Goal: Navigation & Orientation: Find specific page/section

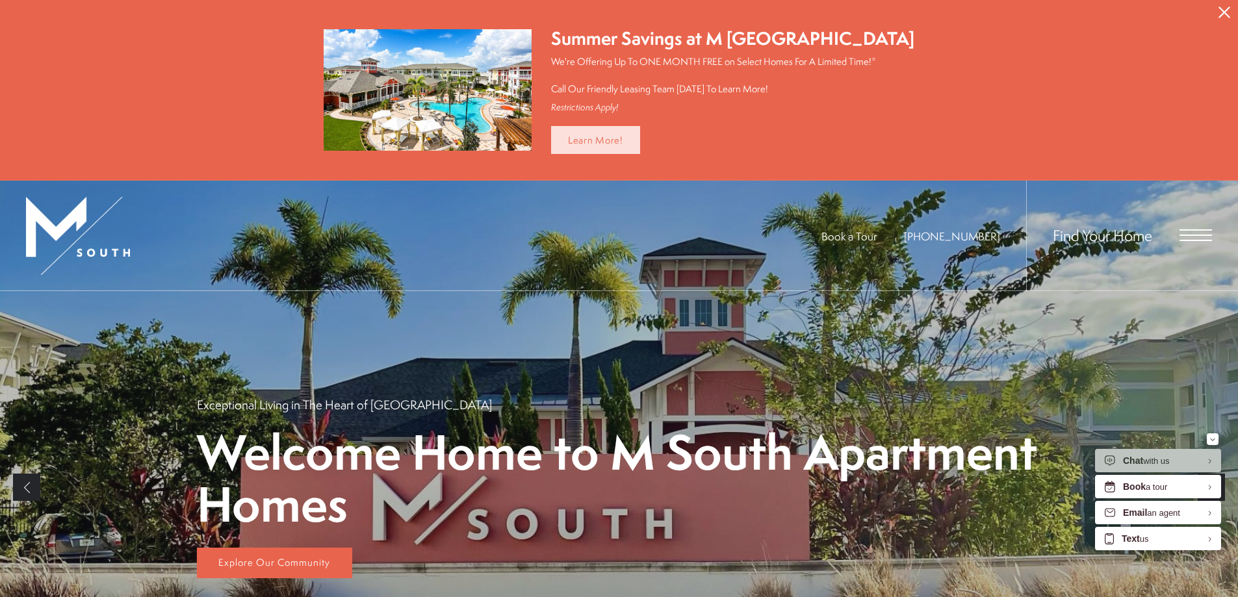
click at [584, 133] on link "Learn More!" at bounding box center [595, 140] width 89 height 28
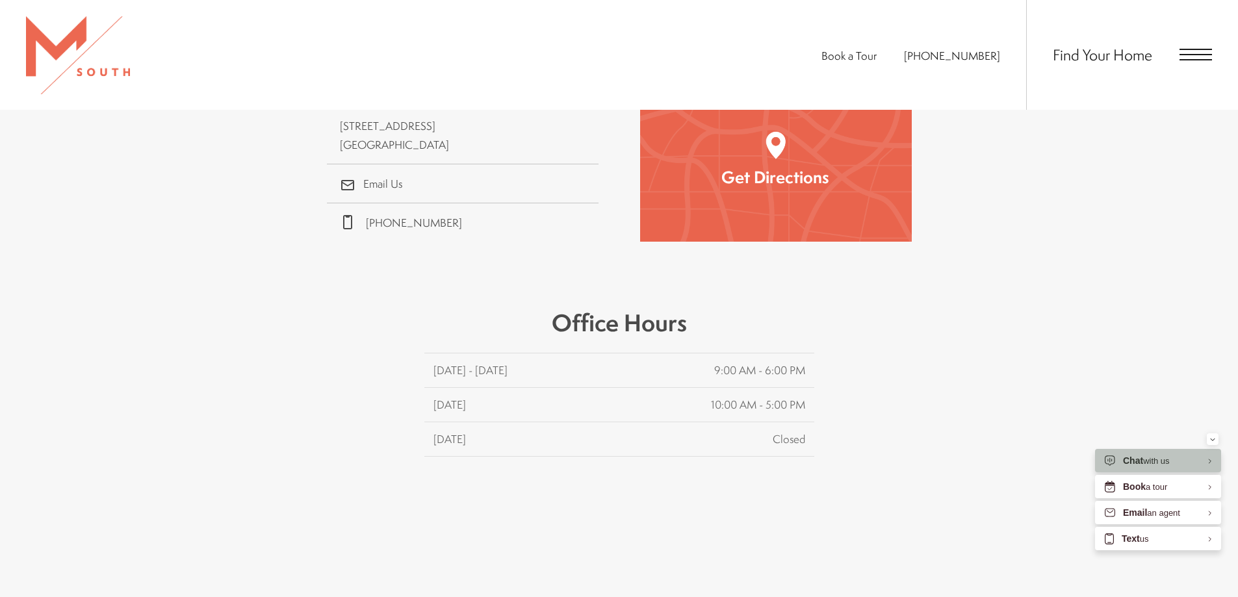
scroll to position [585, 0]
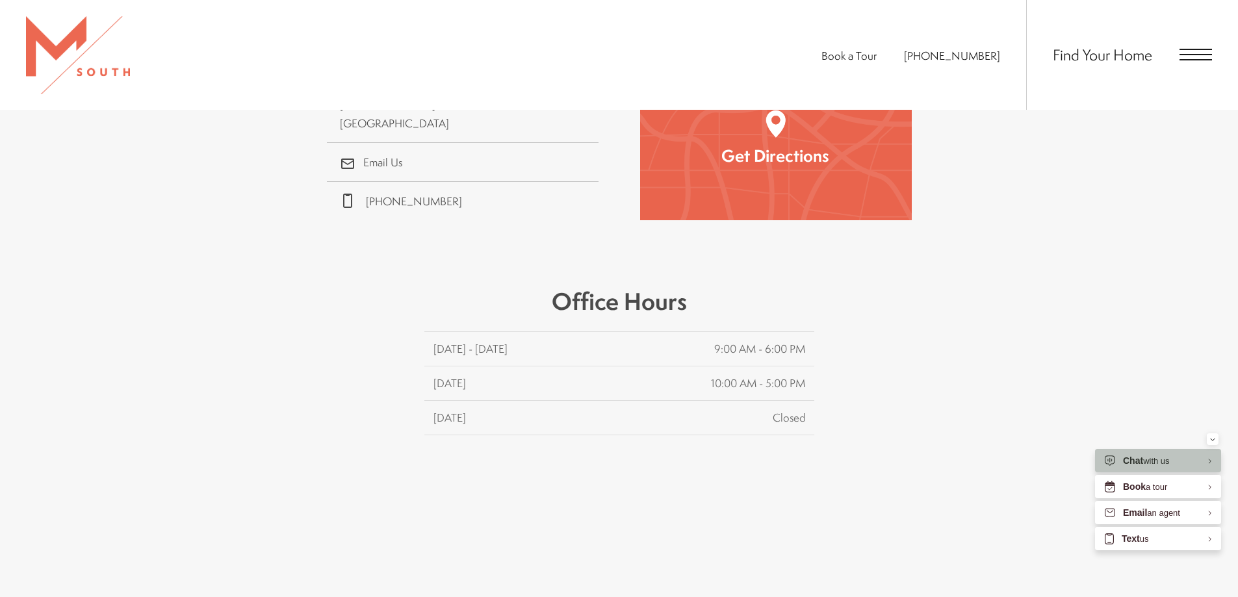
click at [866, 60] on span "Book a Tour" at bounding box center [849, 55] width 55 height 15
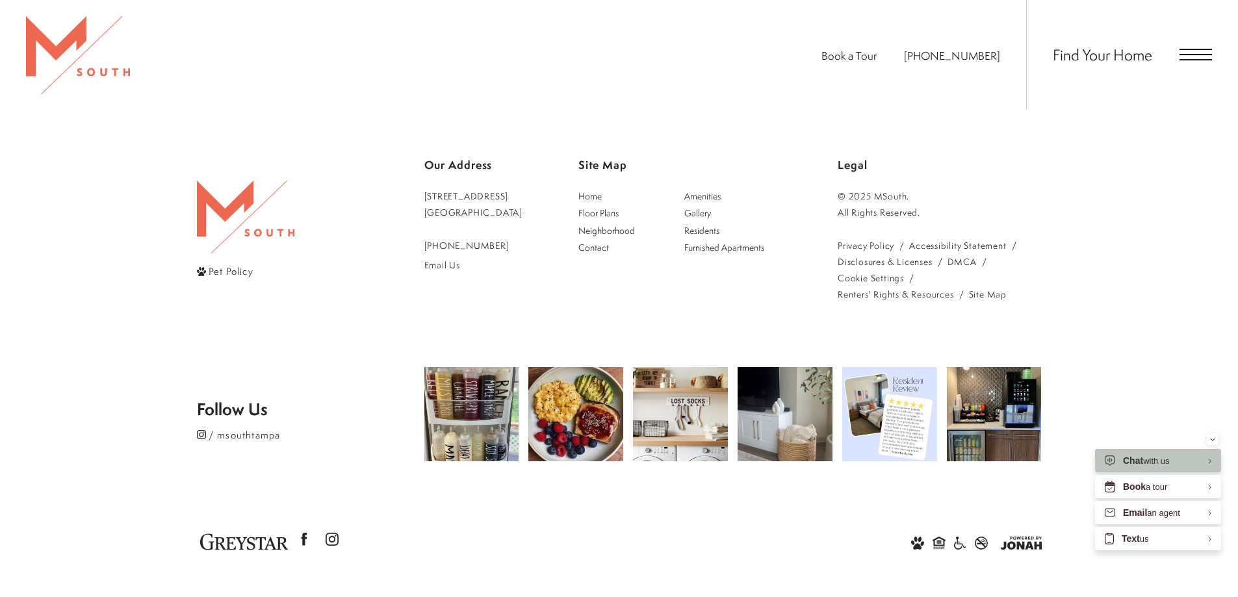
scroll to position [941, 0]
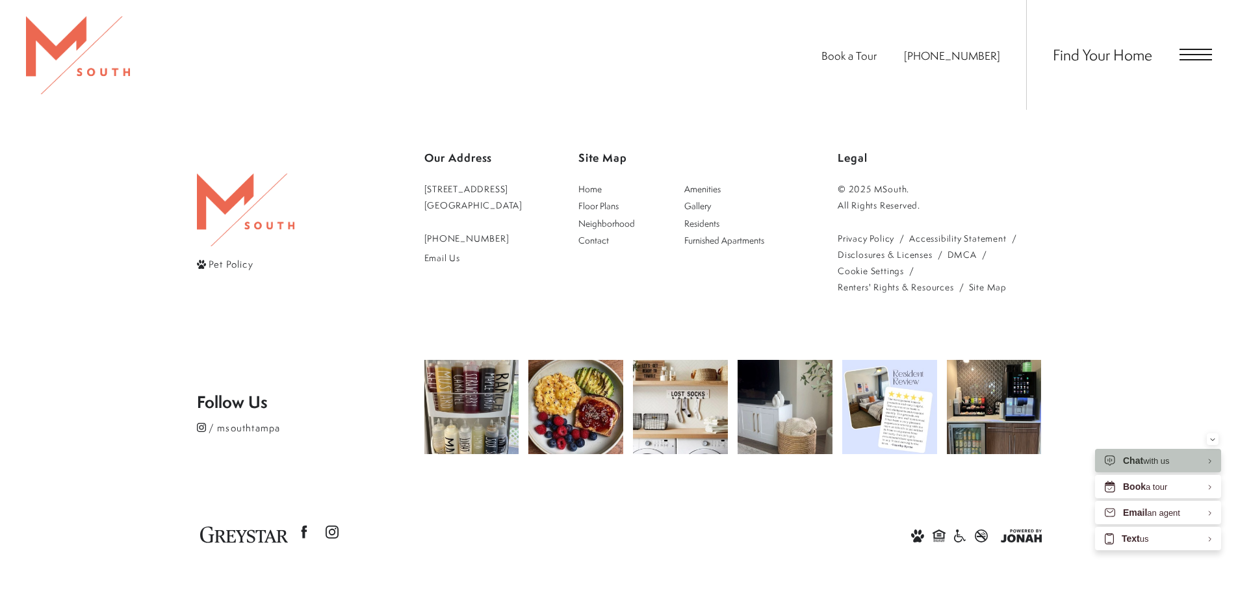
click at [1177, 65] on div "Find Your Home" at bounding box center [1120, 55] width 186 height 110
click at [1192, 55] on span "Open Menu" at bounding box center [1196, 54] width 33 height 1
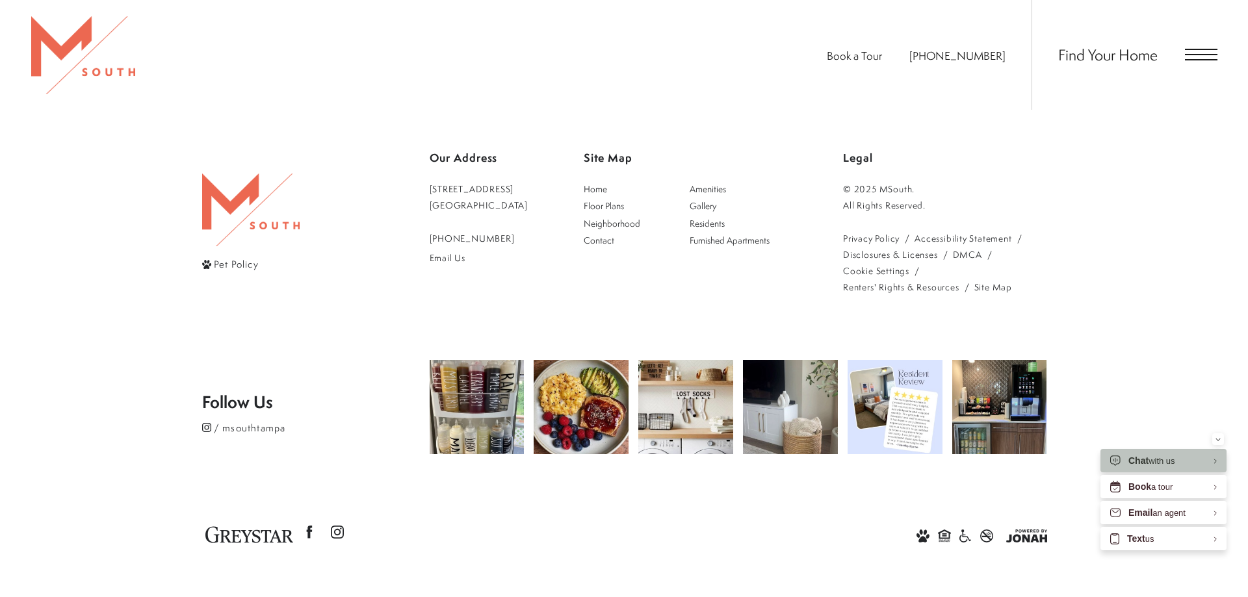
scroll to position [0, 0]
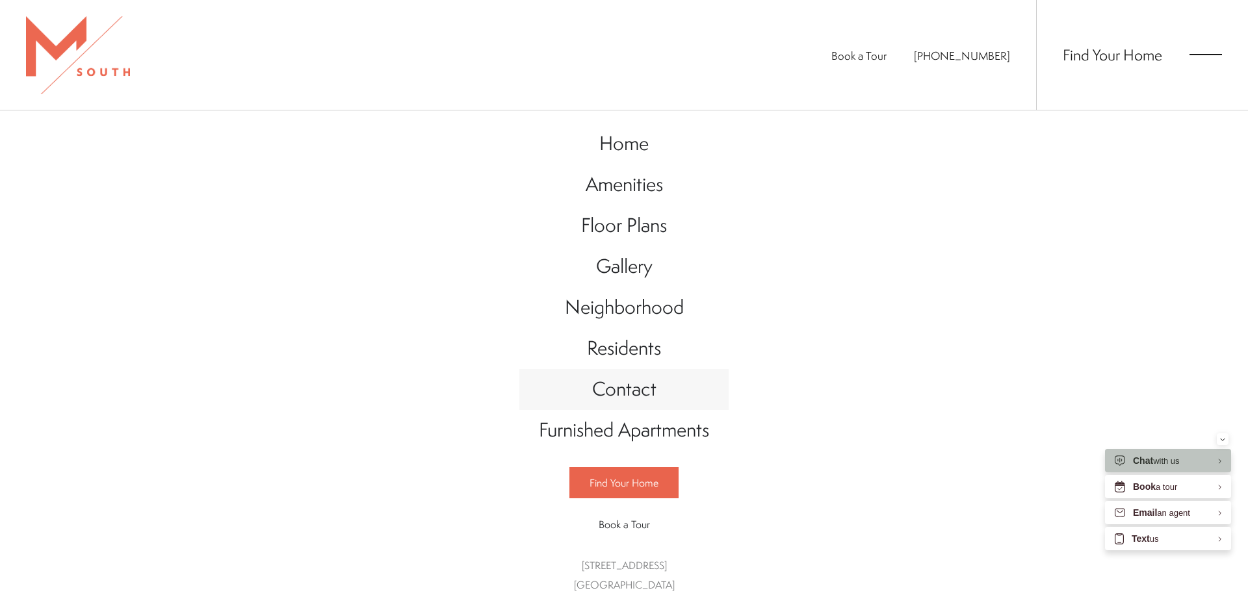
click at [634, 399] on span "Contact" at bounding box center [624, 389] width 64 height 27
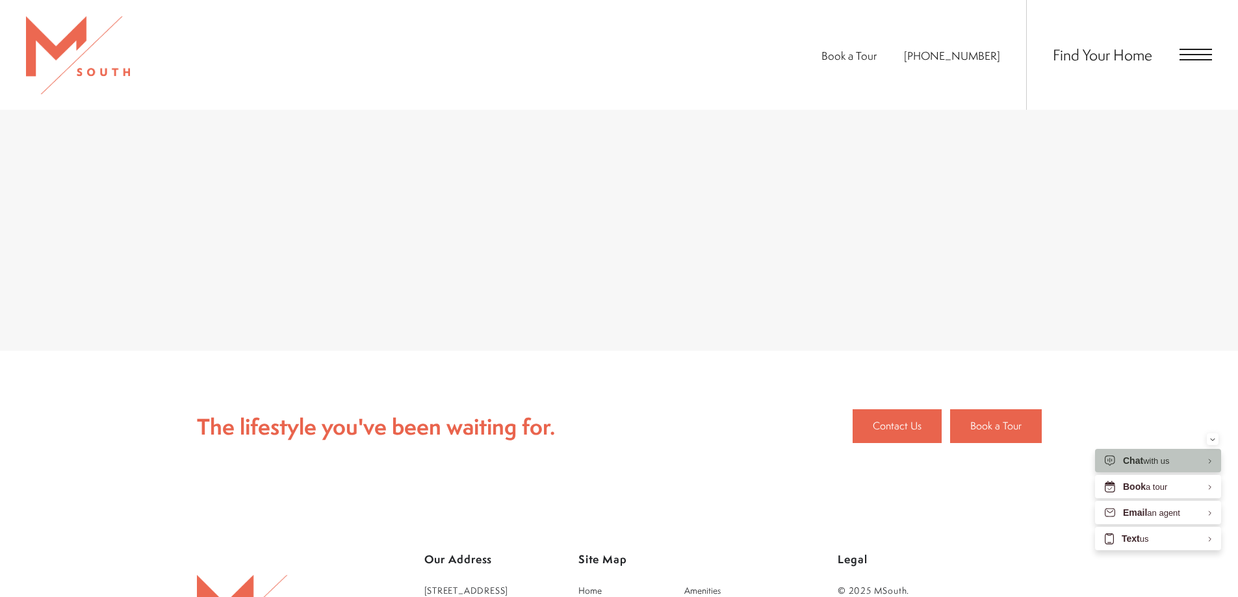
click at [1194, 55] on span "Open Menu" at bounding box center [1196, 54] width 33 height 1
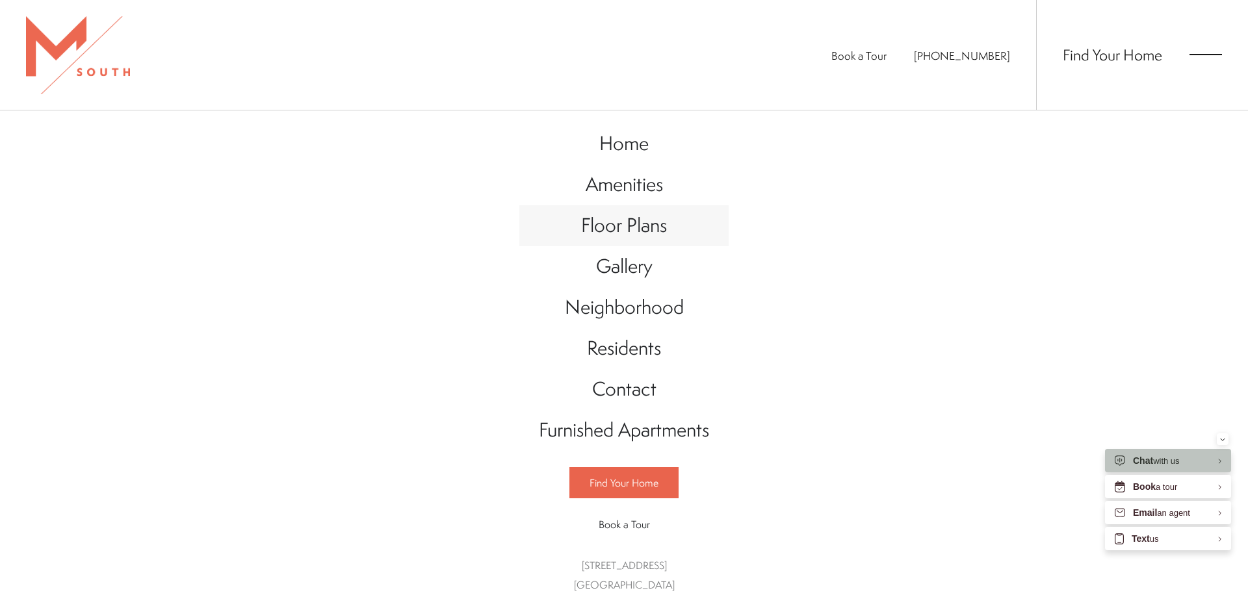
click at [642, 242] on link "Floor Plans" at bounding box center [623, 225] width 209 height 41
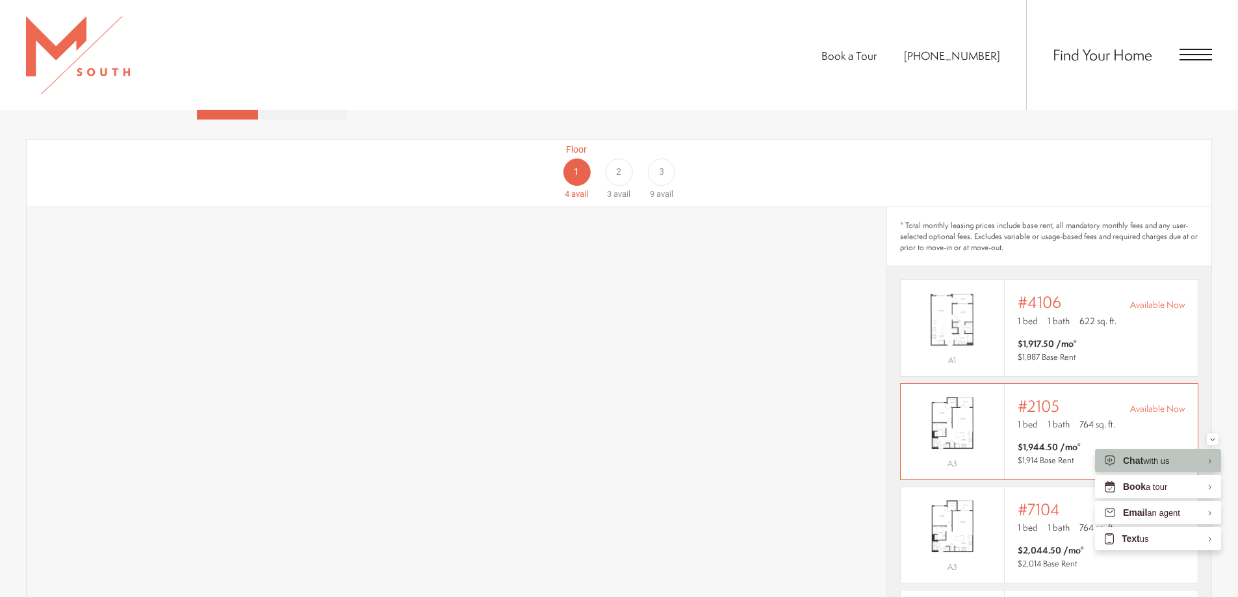
scroll to position [776, 0]
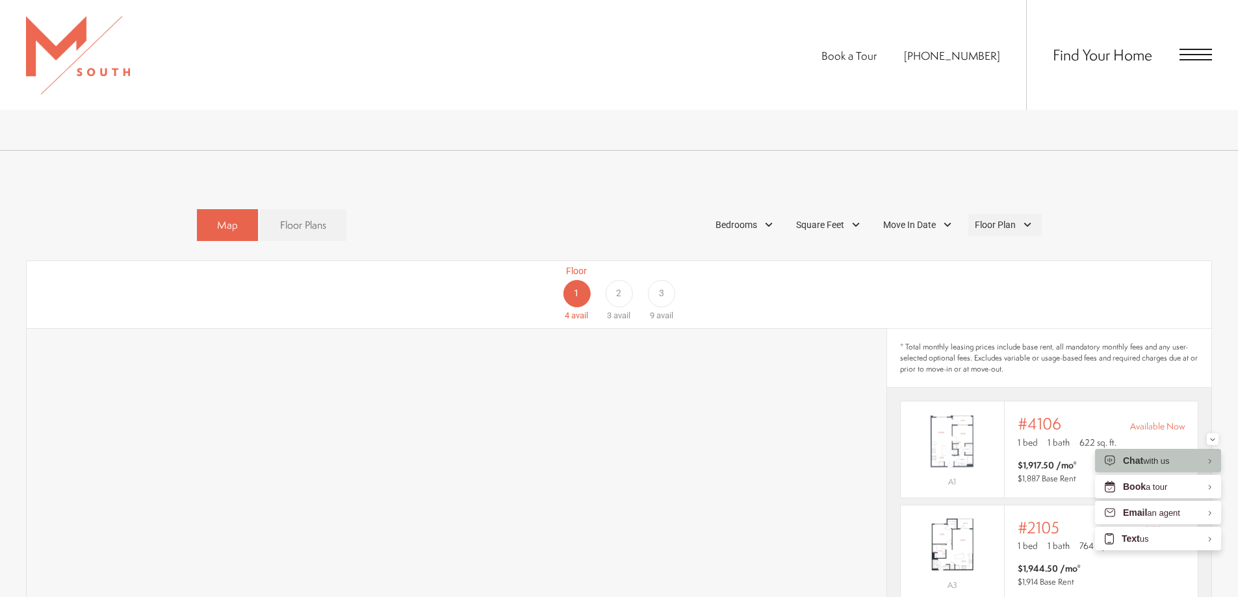
click at [989, 218] on span "Floor Plan" at bounding box center [995, 225] width 41 height 14
click at [320, 218] on span "Floor Plans" at bounding box center [303, 225] width 46 height 15
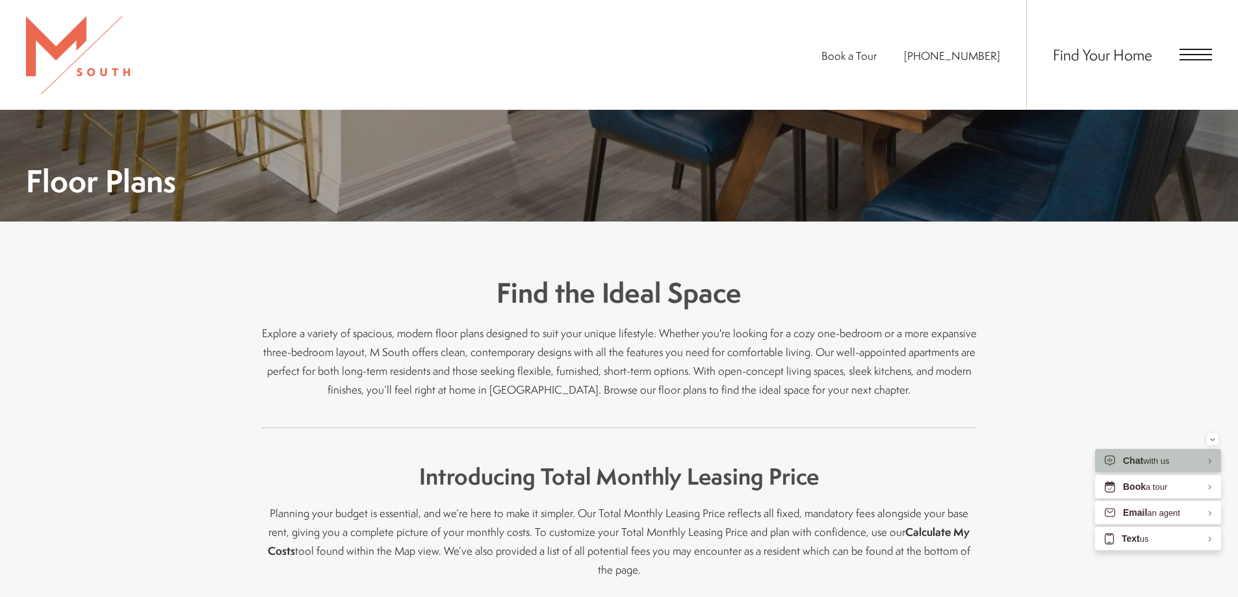
scroll to position [256, 0]
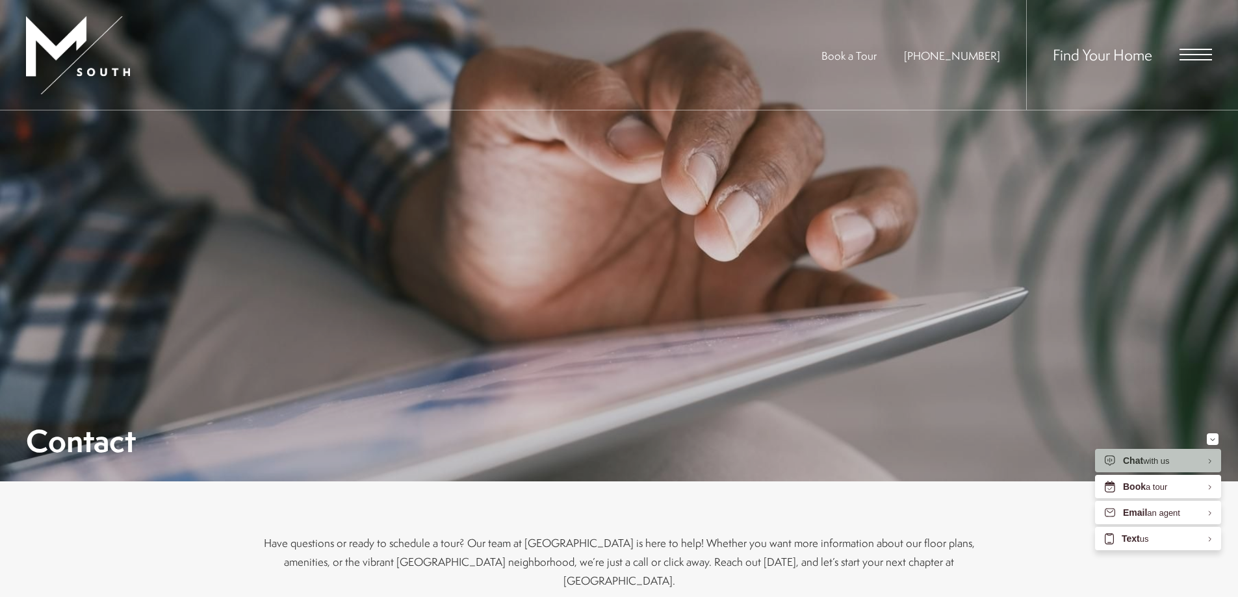
click at [1186, 64] on div "Find Your Home" at bounding box center [1120, 55] width 186 height 110
click at [1186, 55] on span "Open Menu" at bounding box center [1196, 54] width 33 height 1
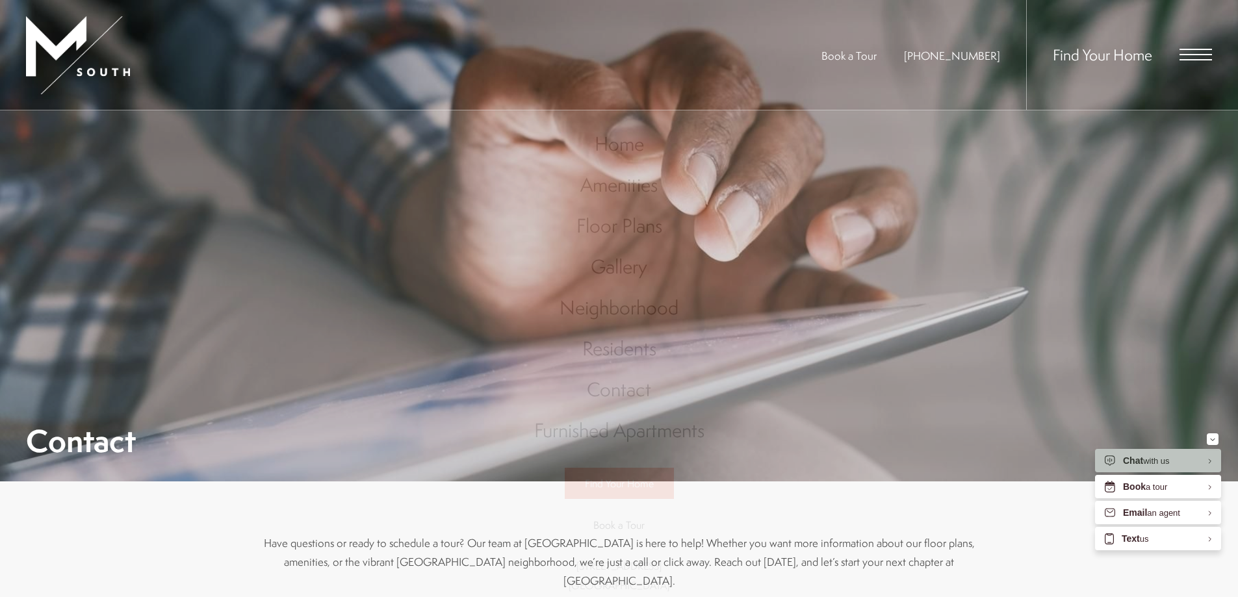
click at [753, 76] on div "Book a Tour [PHONE_NUMBER] Find Your Home" at bounding box center [619, 55] width 1238 height 111
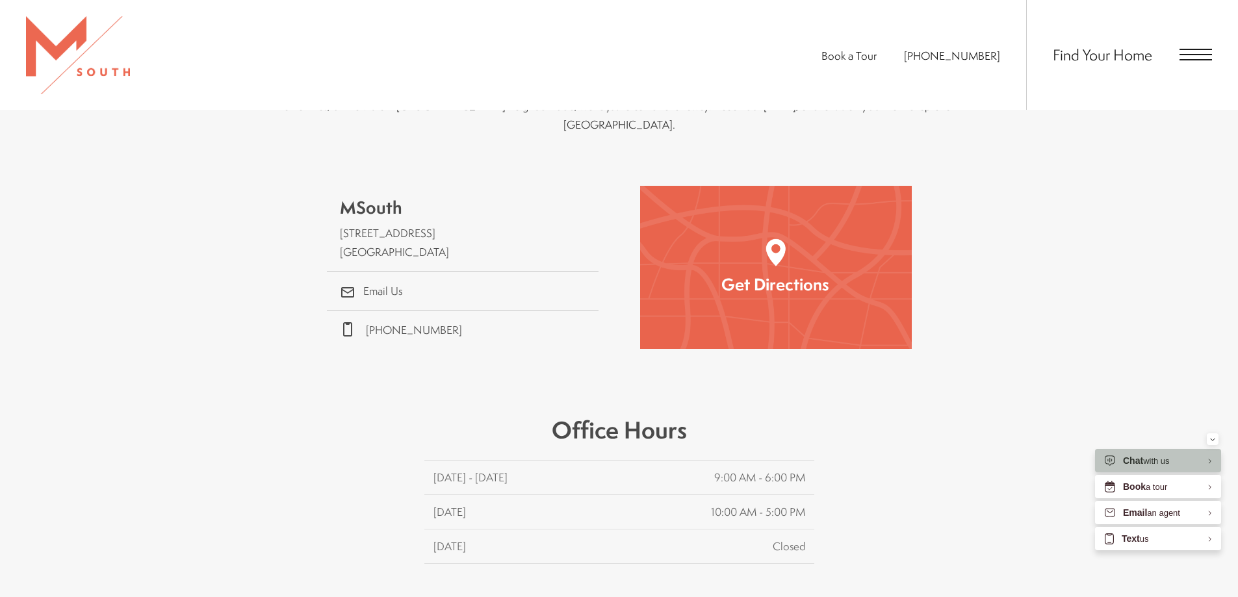
scroll to position [455, 0]
click at [406, 232] on span "[STREET_ADDRESS]" at bounding box center [394, 244] width 109 height 34
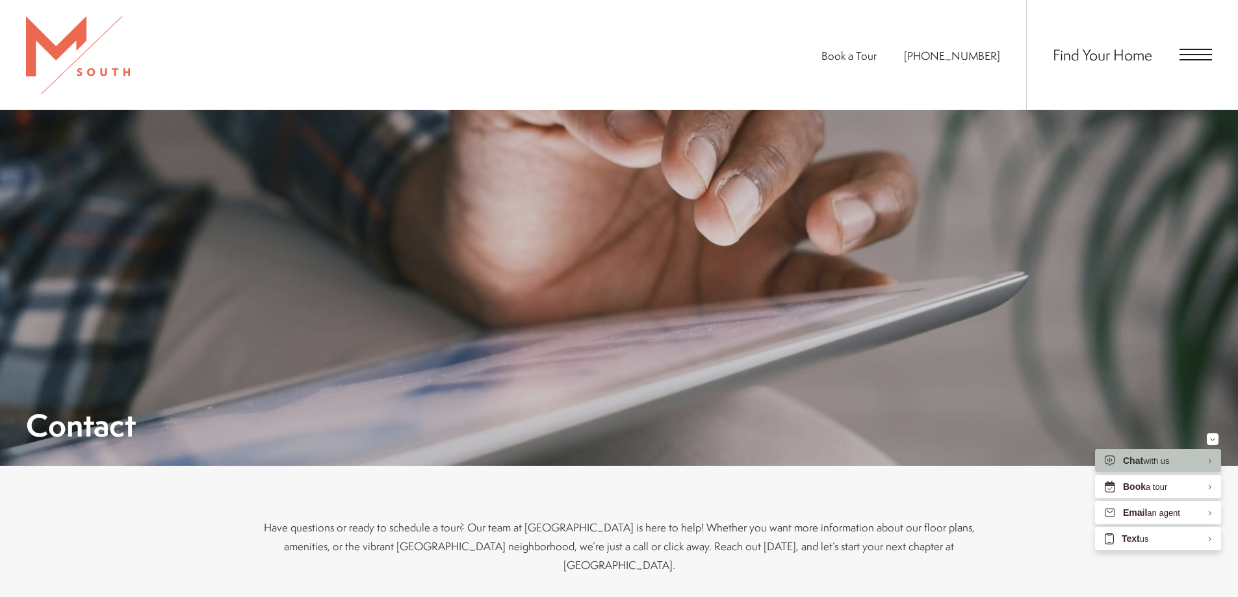
scroll to position [0, 0]
